Goal: Information Seeking & Learning: Learn about a topic

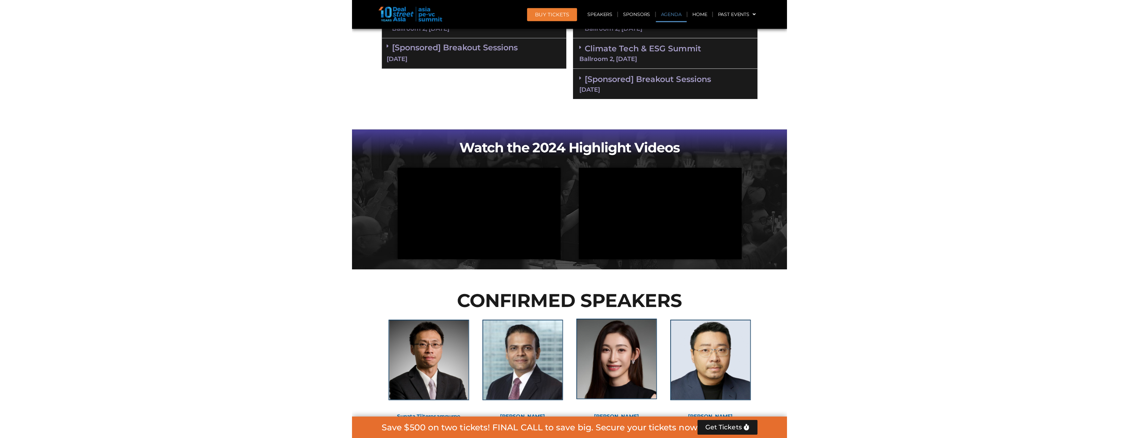
scroll to position [367, 0]
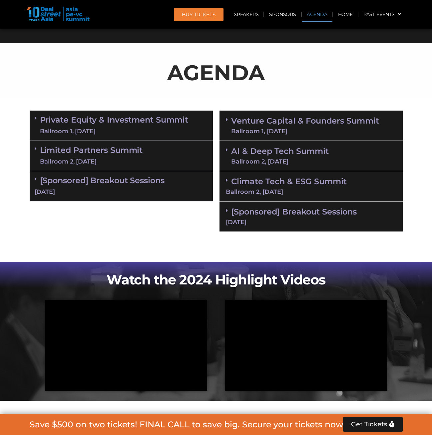
click at [37, 121] on span at bounding box center [37, 119] width 5 height 6
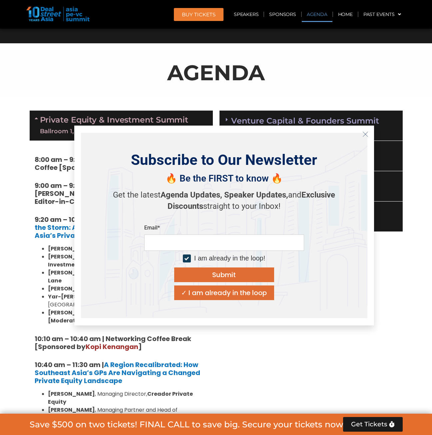
click at [363, 136] on icon "Close" at bounding box center [366, 134] width 6 height 6
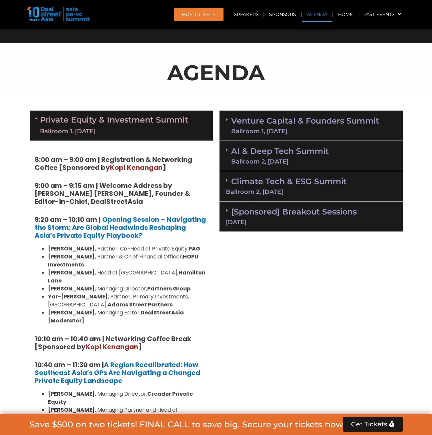
click at [119, 342] on span "Kopi Kenangan" at bounding box center [112, 346] width 53 height 9
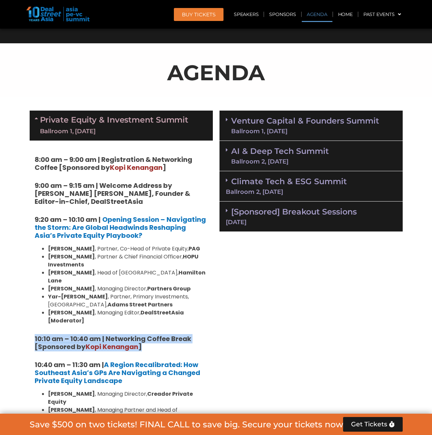
click at [119, 342] on span "Kopi Kenangan" at bounding box center [112, 346] width 53 height 9
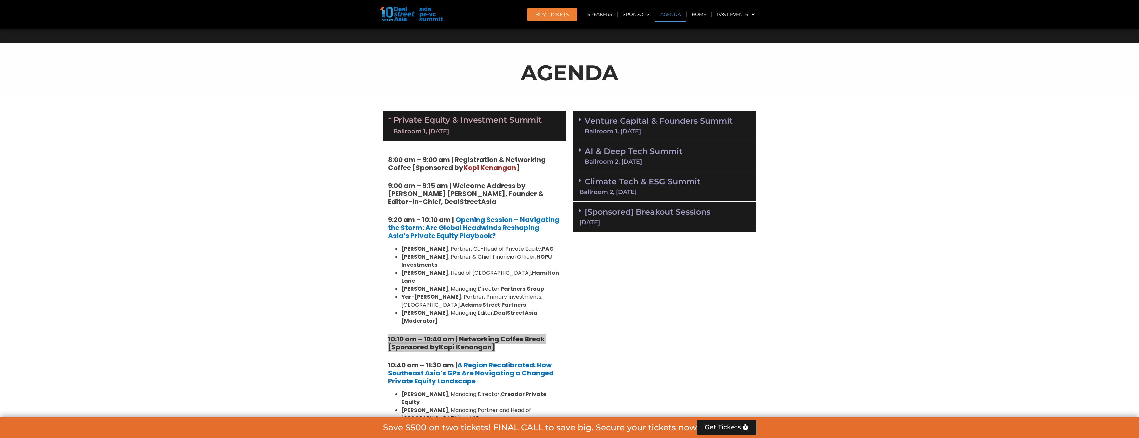
scroll to position [433, 0]
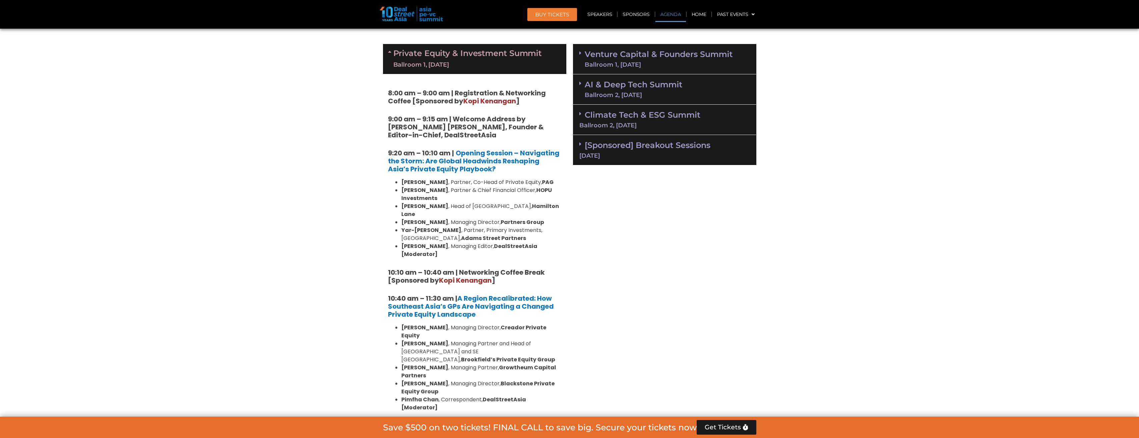
drag, startPoint x: 669, startPoint y: 304, endPoint x: 635, endPoint y: 342, distance: 50.8
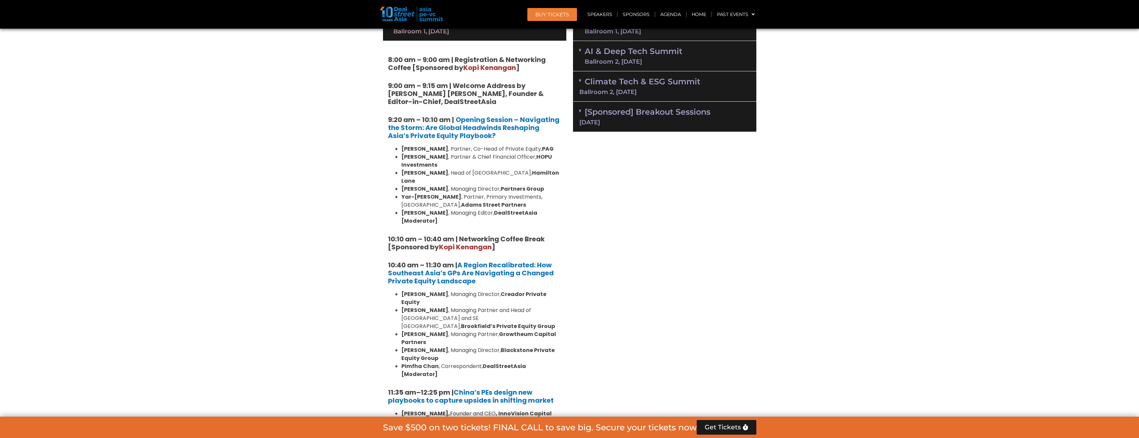
scroll to position [533, 0]
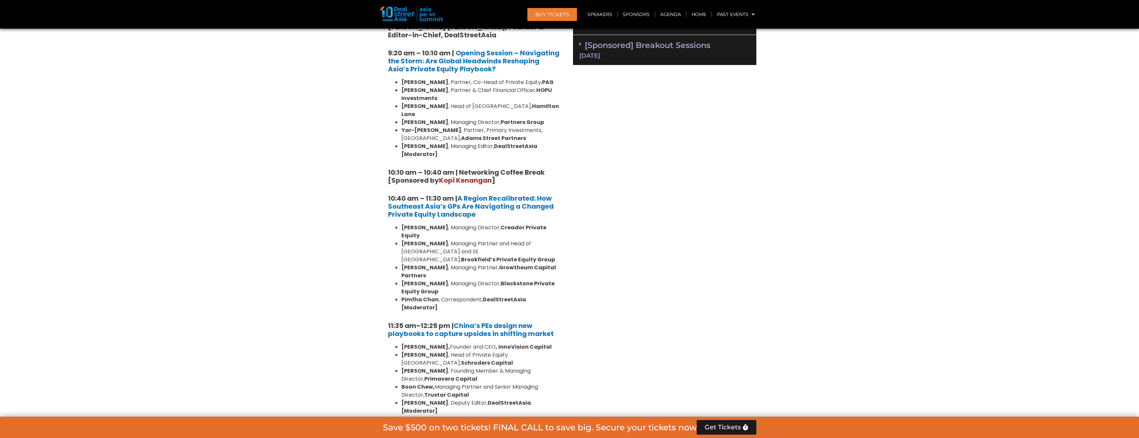
drag, startPoint x: 401, startPoint y: 322, endPoint x: 610, endPoint y: 351, distance: 210.3
drag, startPoint x: 610, startPoint y: 351, endPoint x: 615, endPoint y: 349, distance: 5.7
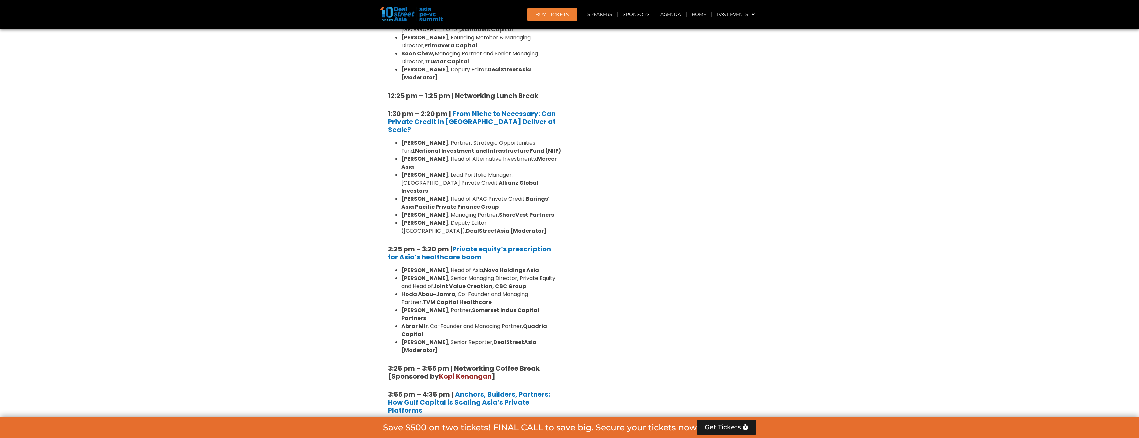
scroll to position [967, 0]
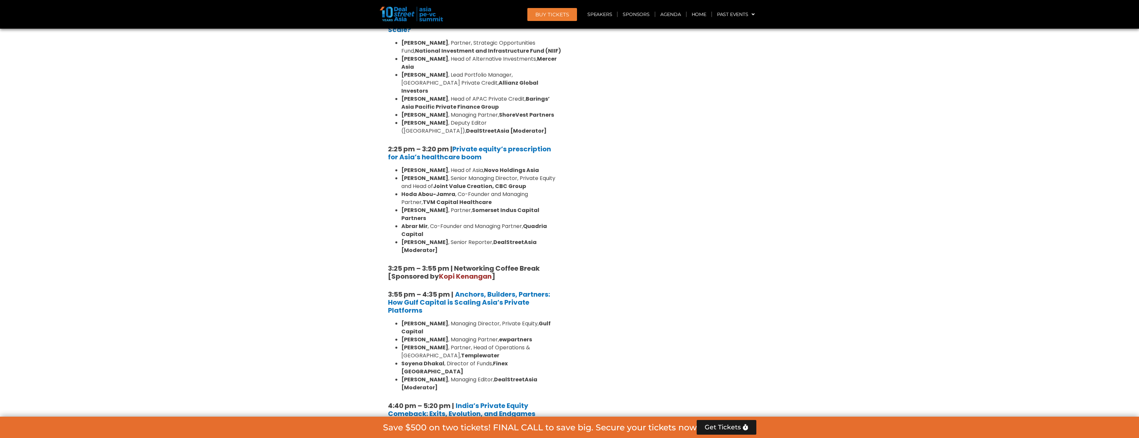
drag, startPoint x: 558, startPoint y: 353, endPoint x: 641, endPoint y: 386, distance: 88.5
click at [432, 386] on div "Venture Capital & Founders​ Summit Ballroom 1, [DATE] 8:00 am – 9:00 am | Regis…" at bounding box center [665, 90] width 190 height 1166
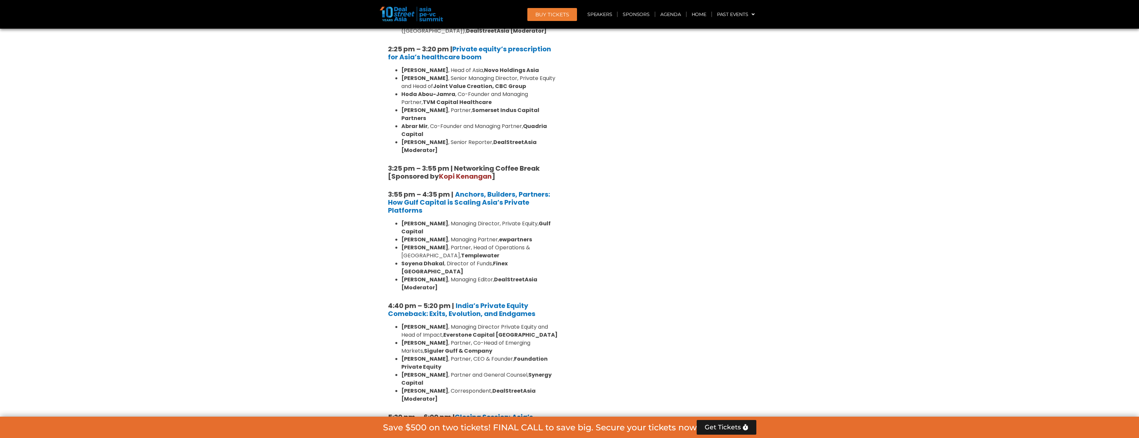
scroll to position [1167, 0]
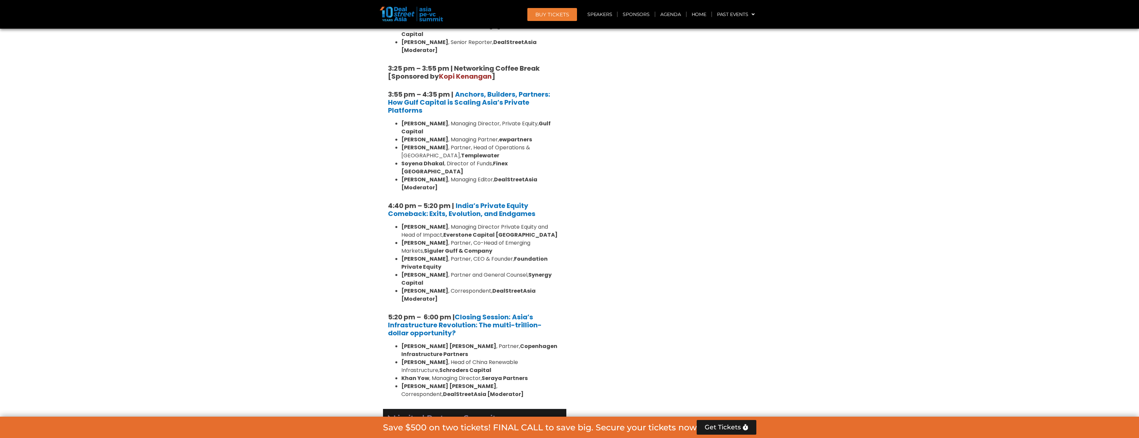
click at [388, 414] on icon at bounding box center [389, 416] width 2 height 5
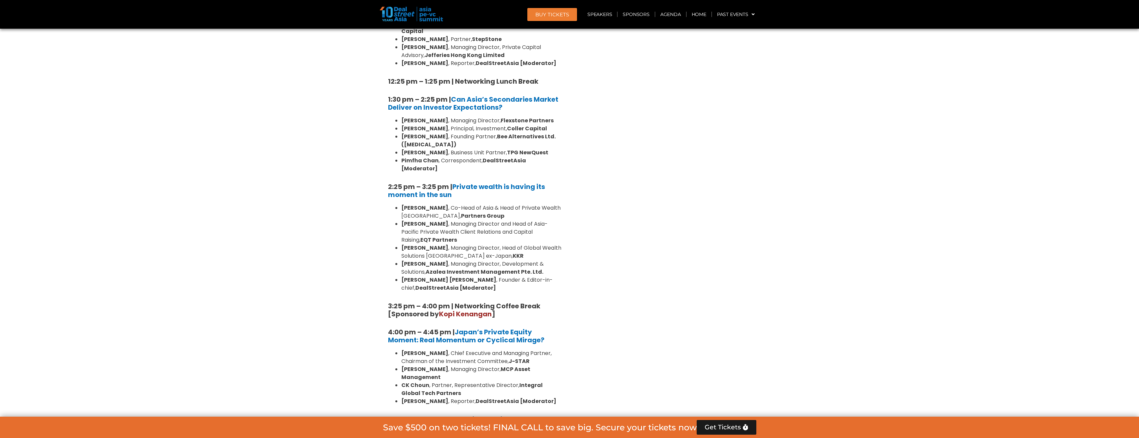
scroll to position [1967, 0]
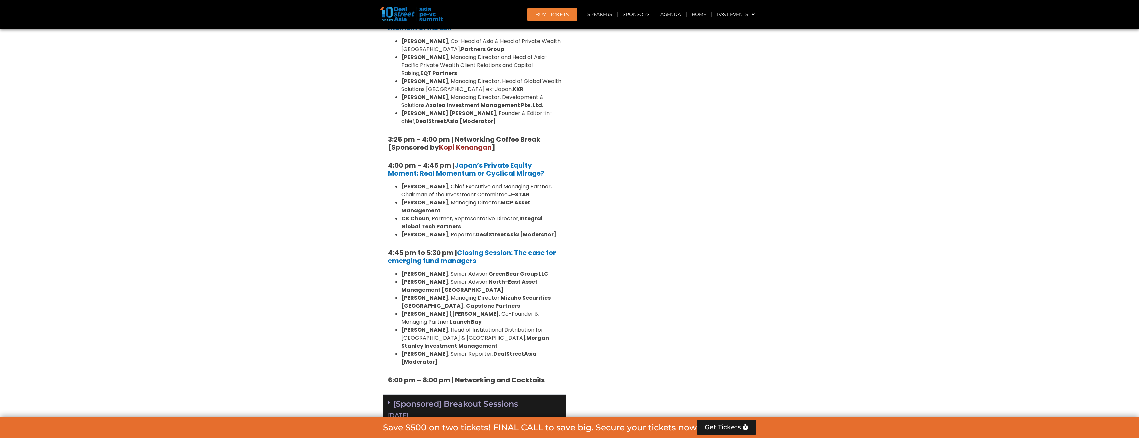
click at [385, 395] on div "[Sponsored] Breakout Sessions [DATE]" at bounding box center [474, 410] width 183 height 30
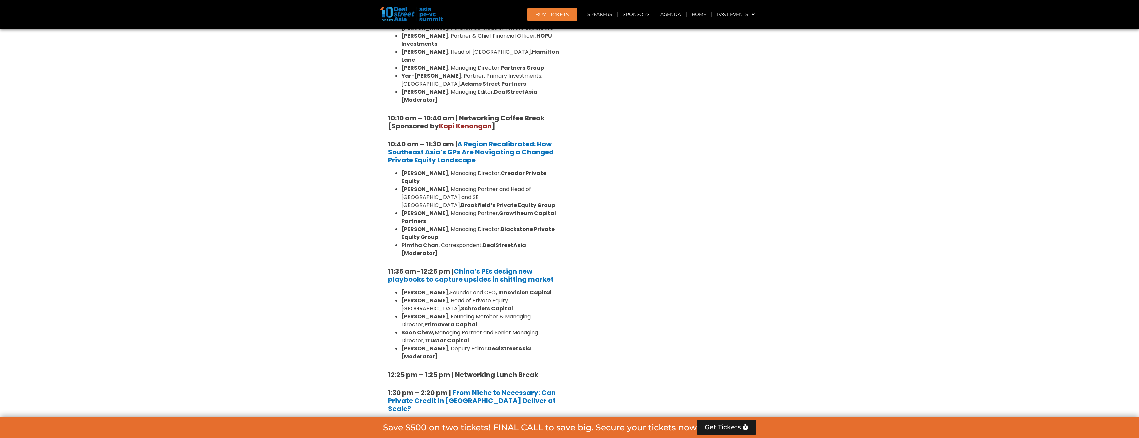
scroll to position [388, 0]
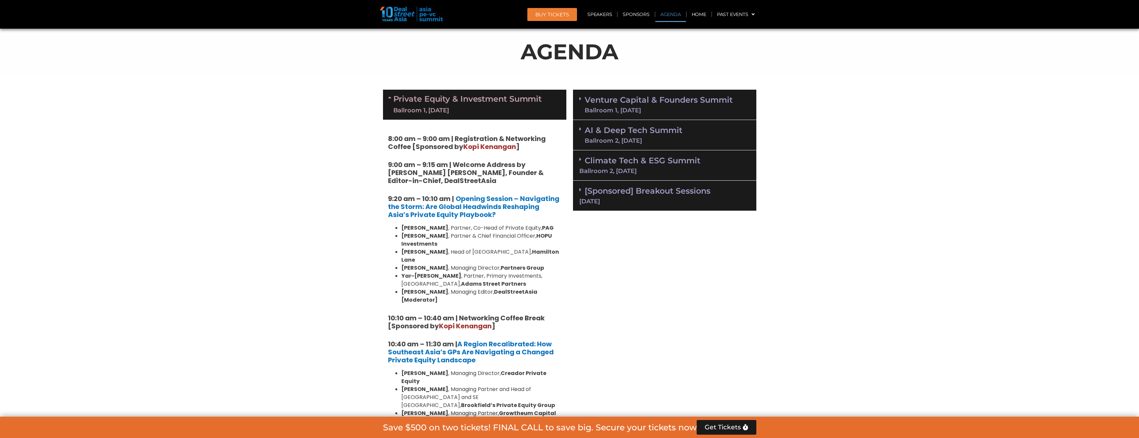
click at [432, 101] on icon at bounding box center [580, 98] width 2 height 5
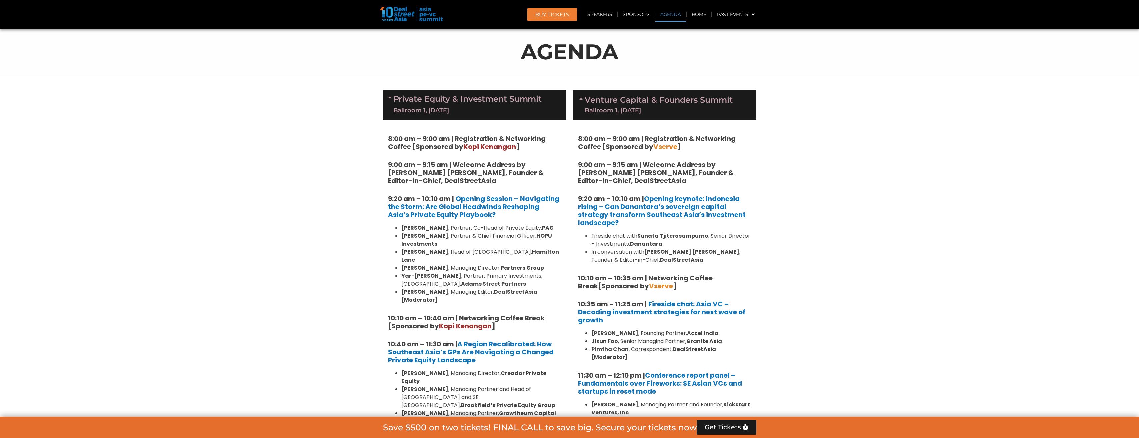
click at [432, 101] on div "Venture Capital & Founders​ Summit Ballroom 1, [DATE]" at bounding box center [664, 105] width 183 height 30
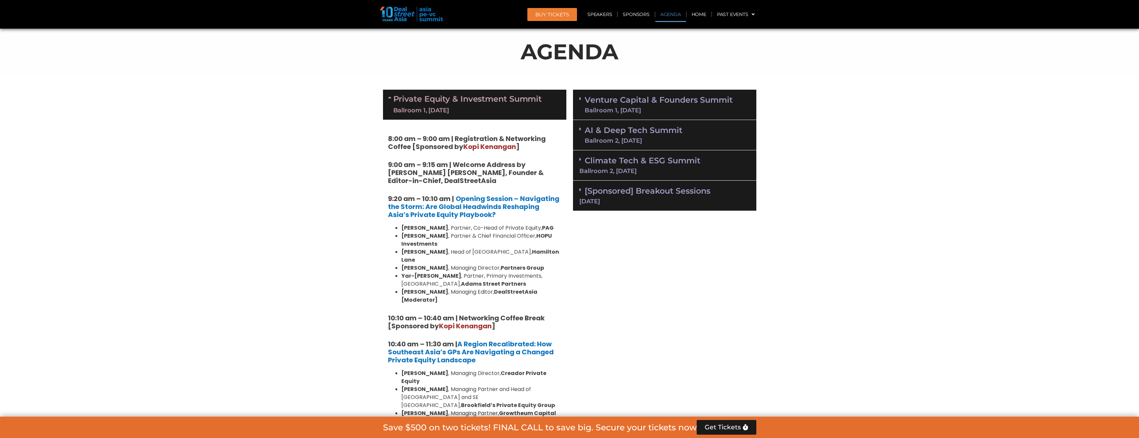
click at [432, 161] on div "Climate Tech & ESG Summit Ballroom 2, [DATE]" at bounding box center [664, 165] width 183 height 30
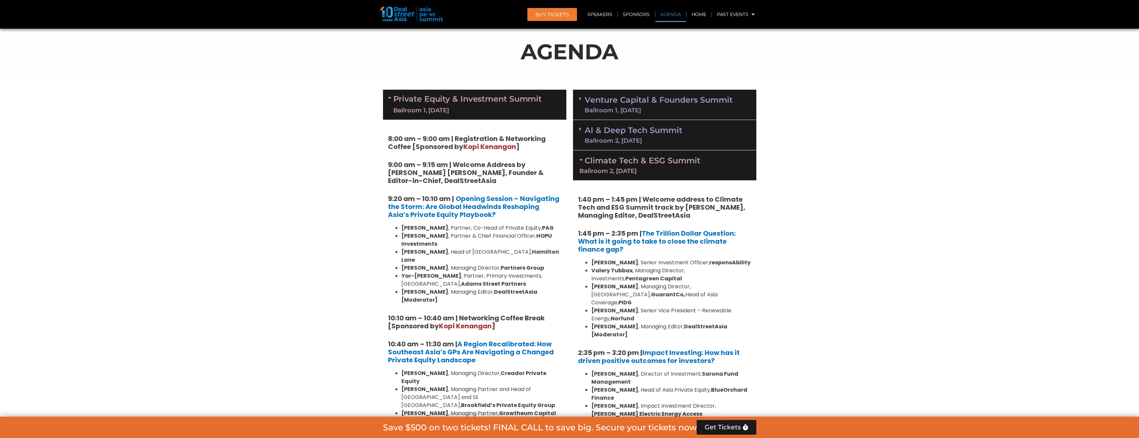
click at [432, 129] on div "AI & Deep Tech Summit Ballroom 2, [DATE]" at bounding box center [664, 135] width 183 height 30
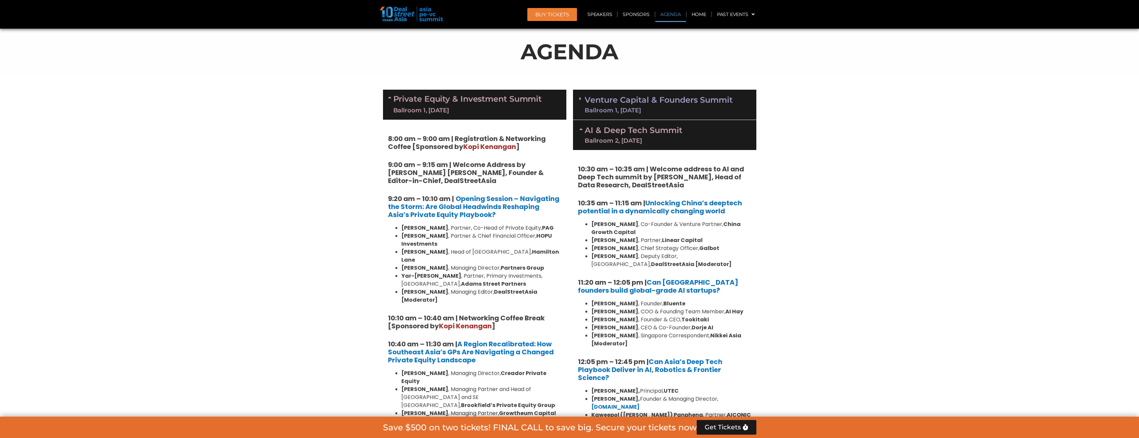
click at [432, 324] on li "[PERSON_NAME] , CEO & Co-Founder, Dorje AI" at bounding box center [671, 328] width 160 height 8
drag, startPoint x: 716, startPoint y: 319, endPoint x: 601, endPoint y: 317, distance: 115.4
click at [432, 317] on li "[PERSON_NAME] , Founder & CEO, Tookitaki" at bounding box center [671, 320] width 160 height 8
click at [432, 322] on strong "[PERSON_NAME]" at bounding box center [614, 320] width 47 height 8
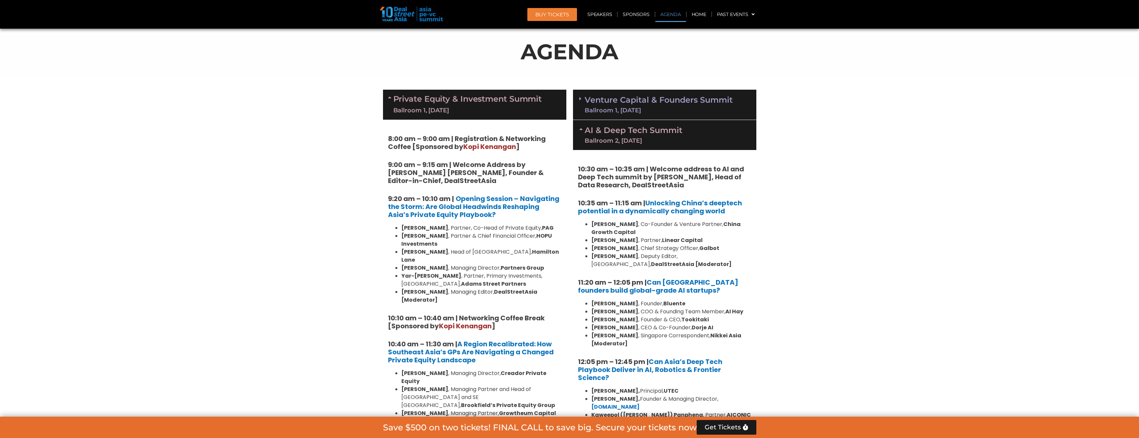
click at [432, 319] on strong "[PERSON_NAME]" at bounding box center [614, 320] width 47 height 8
click at [432, 316] on li "[PERSON_NAME] , Founder & CEO, Tookitaki" at bounding box center [671, 320] width 160 height 8
click at [432, 319] on strong "Tookitaki" at bounding box center [695, 320] width 28 height 8
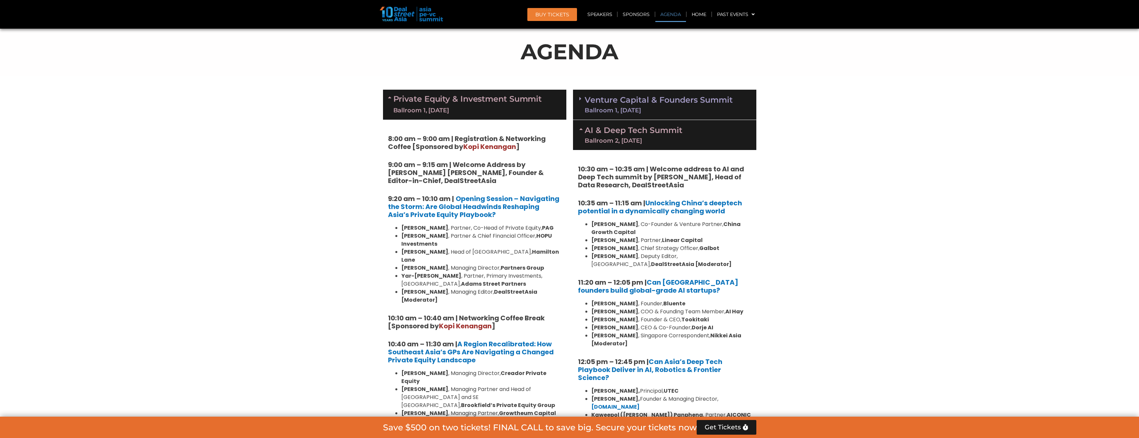
click at [432, 319] on strong "Tookitaki" at bounding box center [695, 320] width 28 height 8
copy strong "Tookitaki"
click at [432, 321] on strong "Tookitaki" at bounding box center [695, 320] width 28 height 8
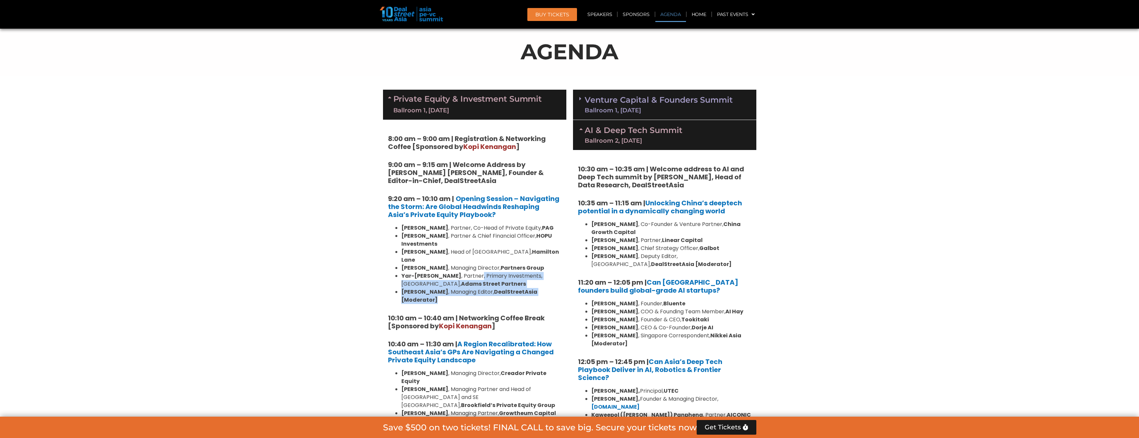
drag, startPoint x: 562, startPoint y: 285, endPoint x: 459, endPoint y: 268, distance: 104.1
drag, startPoint x: 459, startPoint y: 268, endPoint x: 516, endPoint y: 241, distance: 63.5
click at [432, 241] on li "[PERSON_NAME] , Partner & Chief Financial Officer, HOPU Investments" at bounding box center [481, 240] width 160 height 16
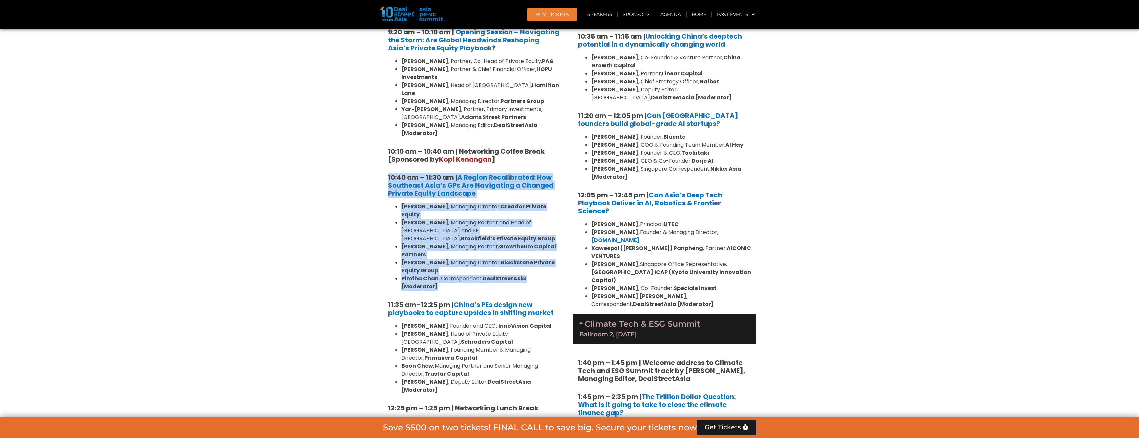
drag, startPoint x: 563, startPoint y: 255, endPoint x: 357, endPoint y: 155, distance: 229.3
drag, startPoint x: 357, startPoint y: 155, endPoint x: 349, endPoint y: 186, distance: 32.6
drag, startPoint x: 369, startPoint y: 153, endPoint x: 559, endPoint y: 254, distance: 214.8
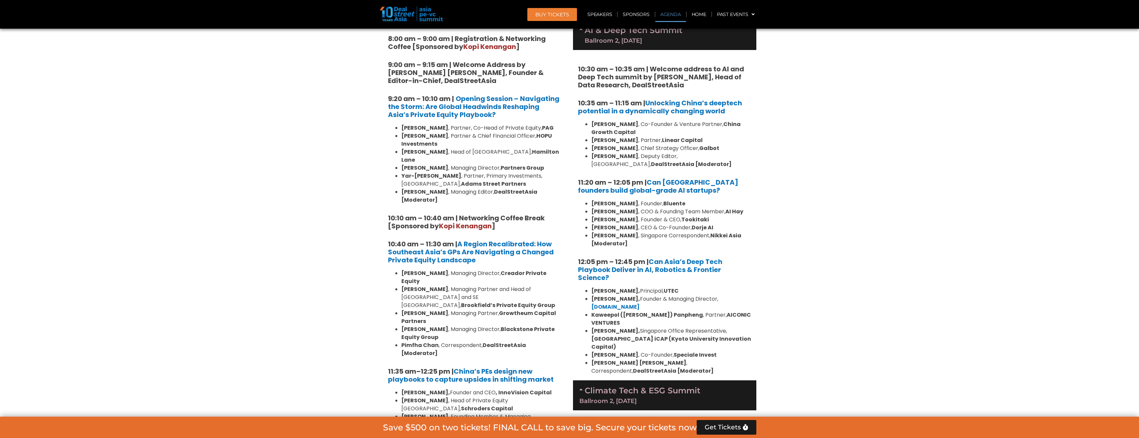
click at [432, 240] on li "[PERSON_NAME] , Singapore Correspondent, Nikkei Asia [Moderator]" at bounding box center [671, 240] width 160 height 16
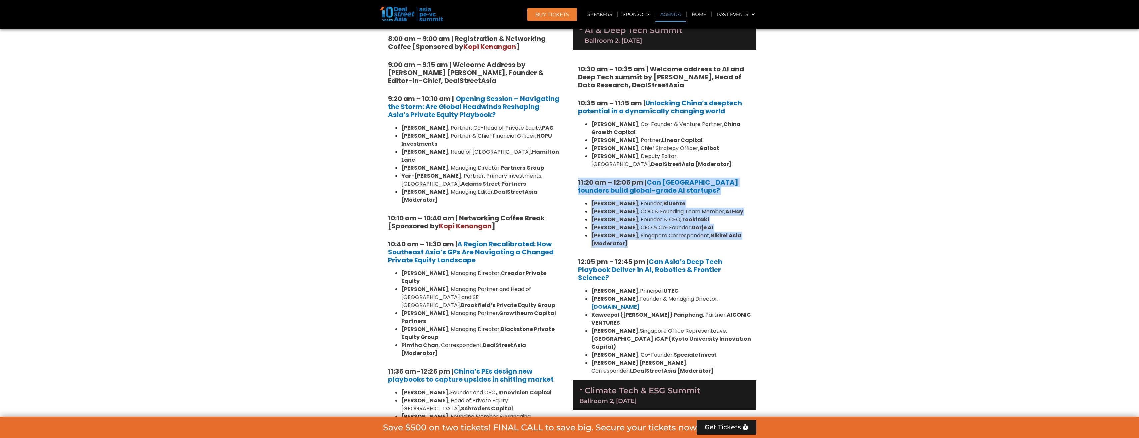
drag, startPoint x: 748, startPoint y: 244, endPoint x: 574, endPoint y: 179, distance: 185.6
click at [432, 179] on div "10:30 am – 10:35 am | Welcome address to AI and Deep Tech summit by [PERSON_NAM…" at bounding box center [664, 215] width 183 height 330
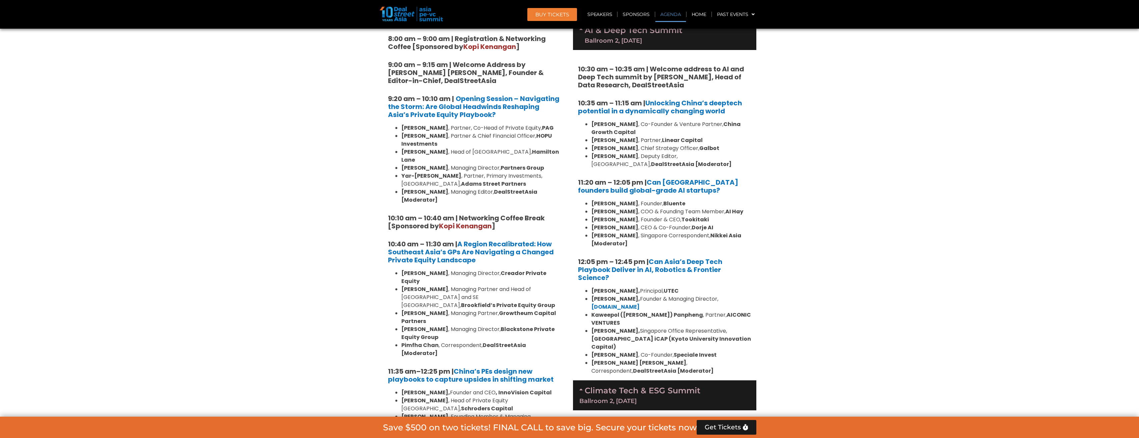
click at [432, 202] on strong "Bluente" at bounding box center [674, 204] width 22 height 8
copy strong "Bluente"
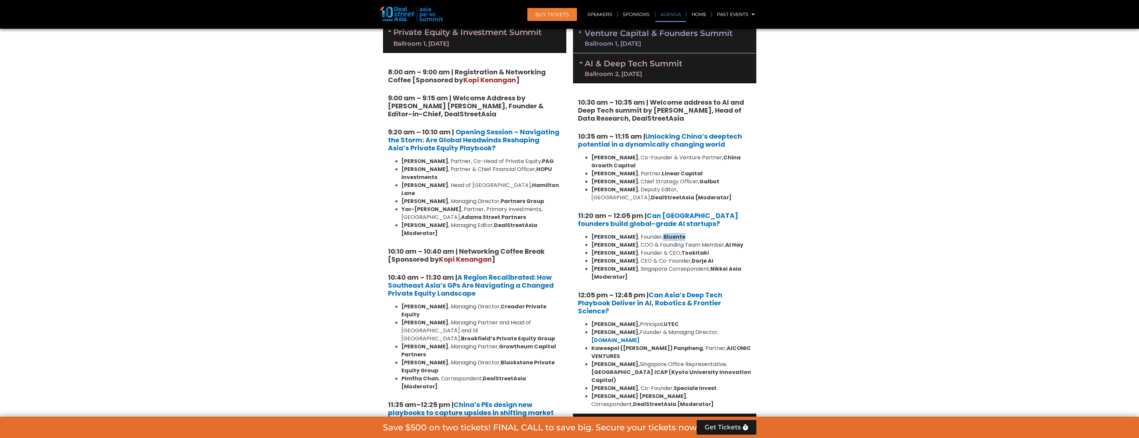
scroll to position [388, 0]
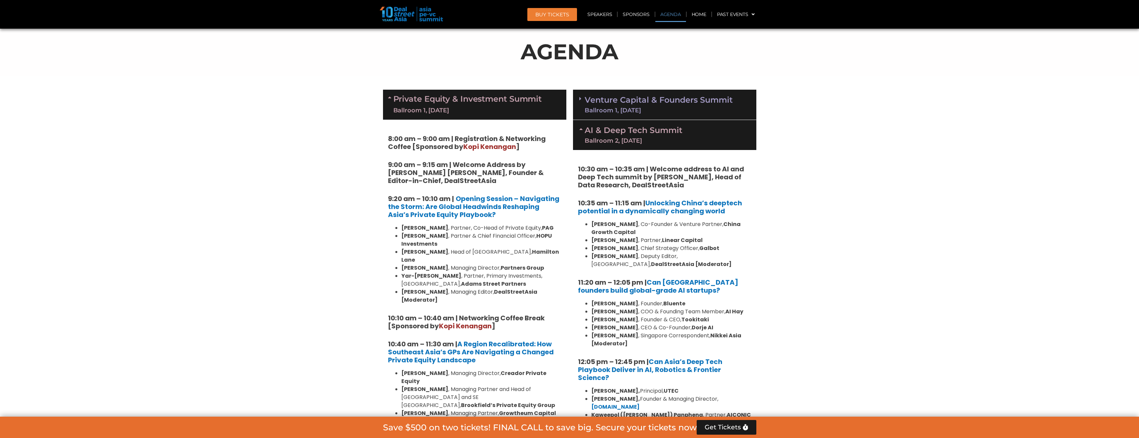
click at [432, 96] on icon at bounding box center [580, 98] width 2 height 5
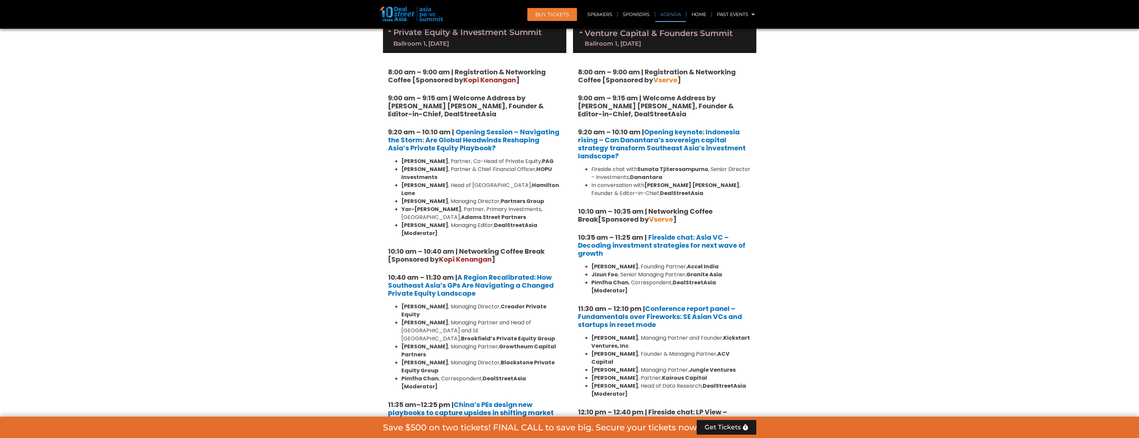
scroll to position [488, 0]
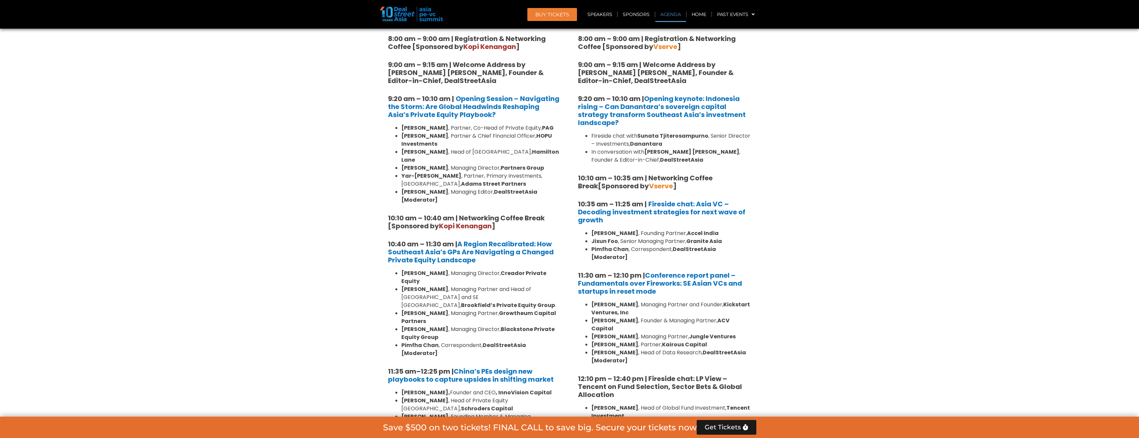
drag, startPoint x: 897, startPoint y: 226, endPoint x: 802, endPoint y: 145, distance: 125.0
click at [432, 137] on strong "Sunata Tjiterosampurno" at bounding box center [672, 136] width 71 height 8
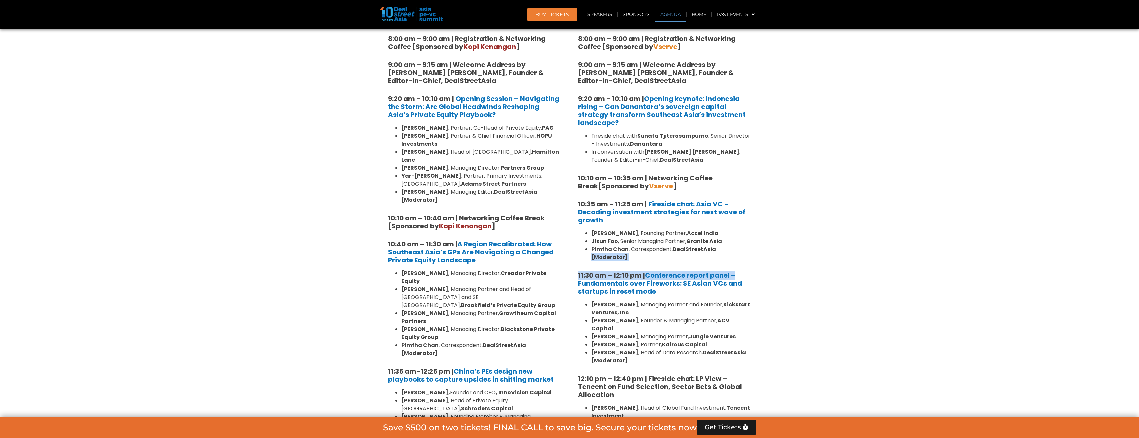
drag, startPoint x: 796, startPoint y: 250, endPoint x: 714, endPoint y: 253, distance: 82.1
drag, startPoint x: 714, startPoint y: 253, endPoint x: 785, endPoint y: 253, distance: 70.7
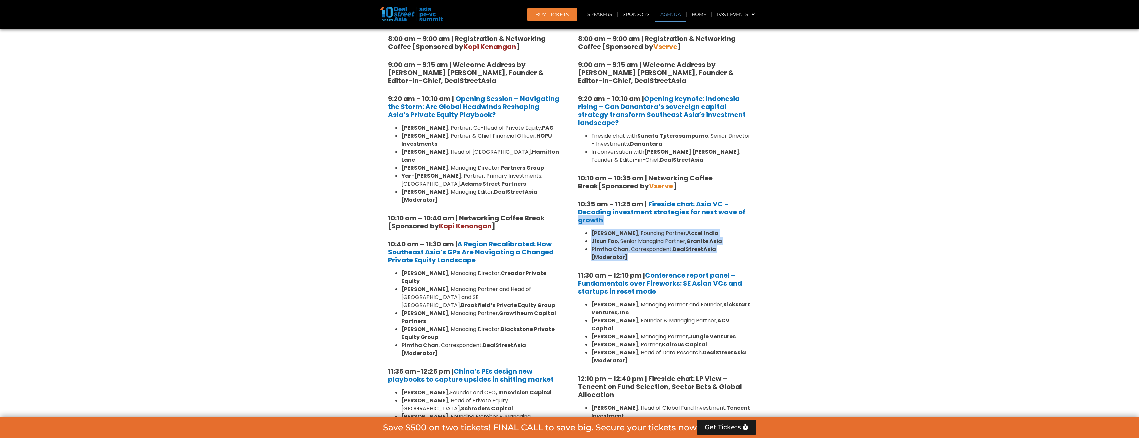
drag, startPoint x: 781, startPoint y: 251, endPoint x: 573, endPoint y: 217, distance: 210.1
drag, startPoint x: 573, startPoint y: 217, endPoint x: 785, endPoint y: 274, distance: 219.6
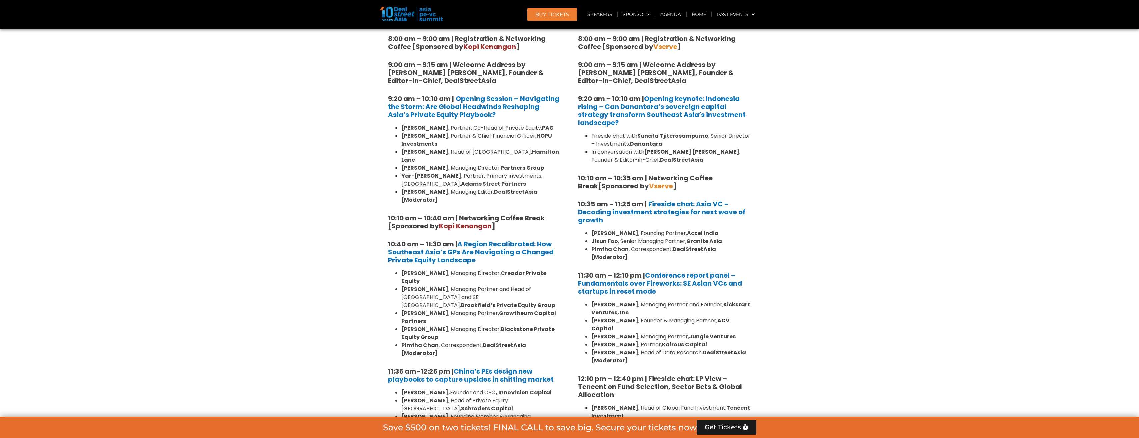
scroll to position [554, 0]
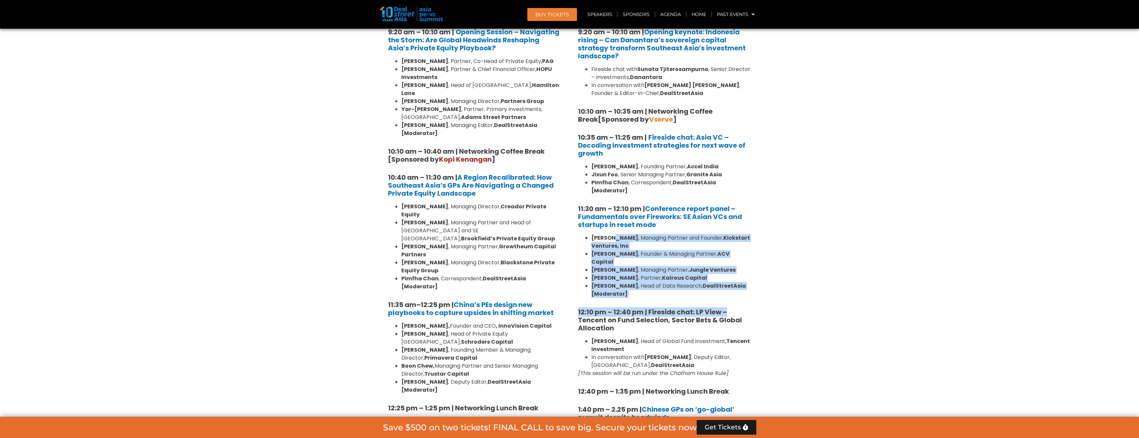
drag, startPoint x: 805, startPoint y: 285, endPoint x: 613, endPoint y: 232, distance: 199.2
drag, startPoint x: 613, startPoint y: 232, endPoint x: 847, endPoint y: 297, distance: 243.7
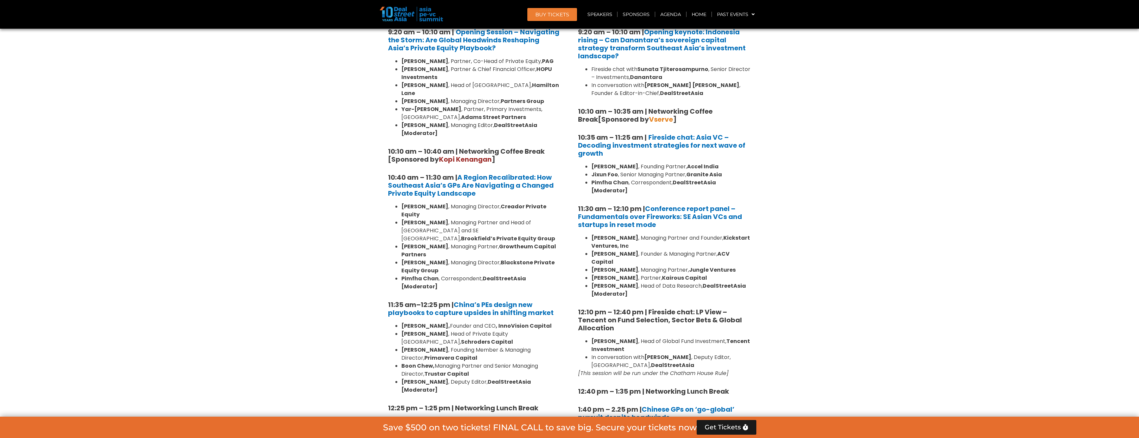
click at [432, 282] on li "[PERSON_NAME] , Head of Data Research, DealStreetAsia [Moderator]" at bounding box center [671, 290] width 160 height 16
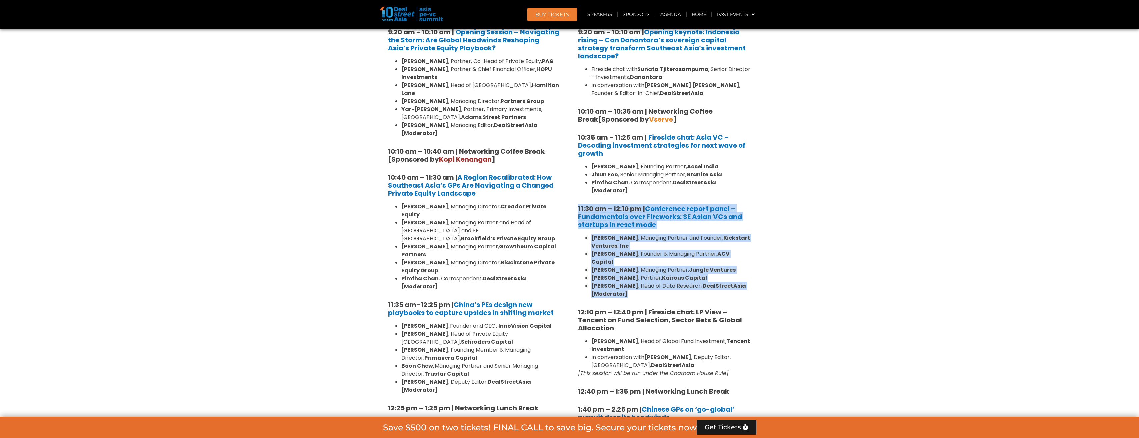
drag, startPoint x: 743, startPoint y: 277, endPoint x: 571, endPoint y: 204, distance: 187.2
